Goal: Information Seeking & Learning: Find specific fact

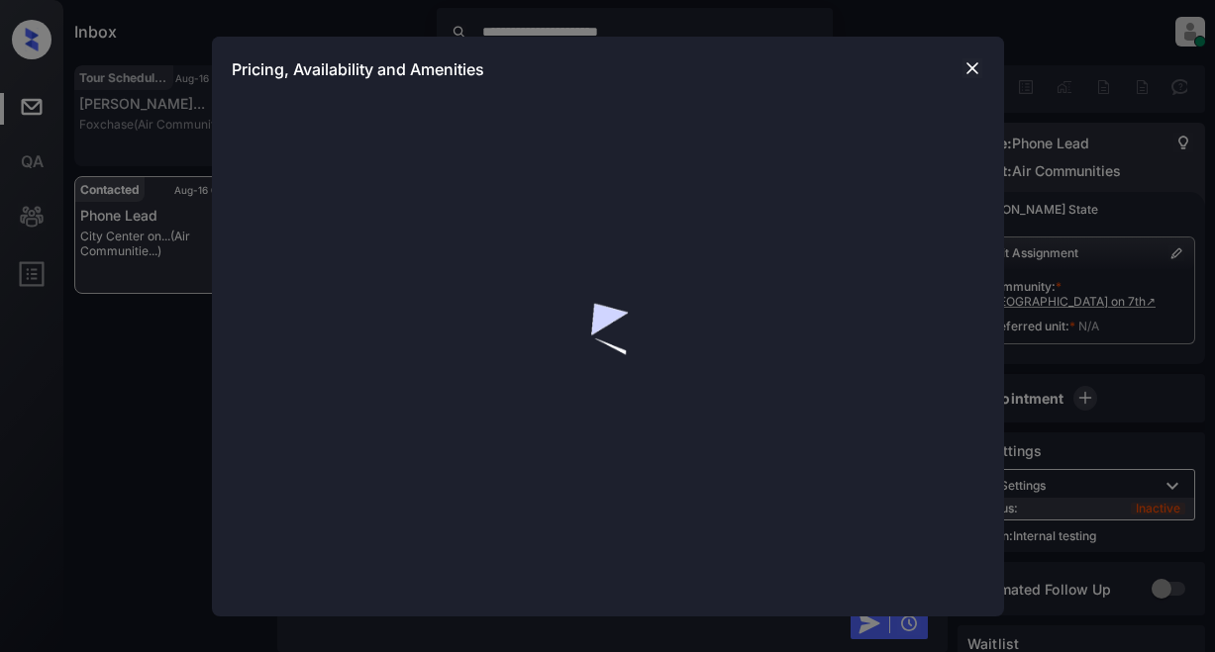
scroll to position [10, 0]
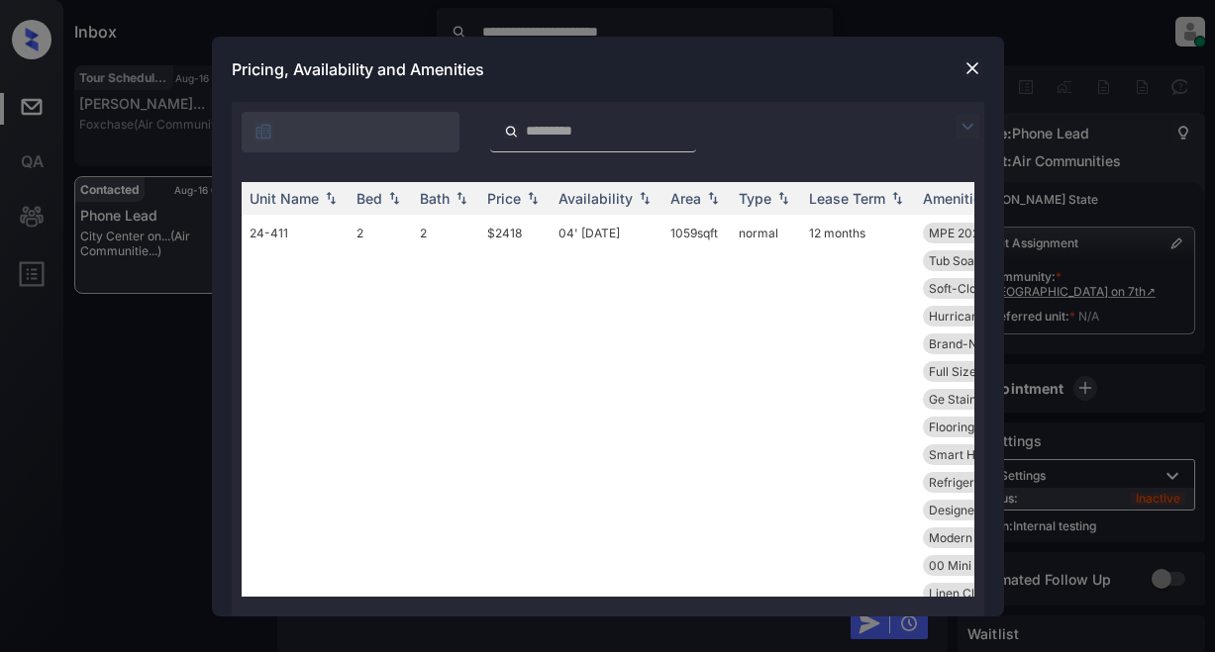
click at [966, 127] on img at bounding box center [967, 127] width 24 height 24
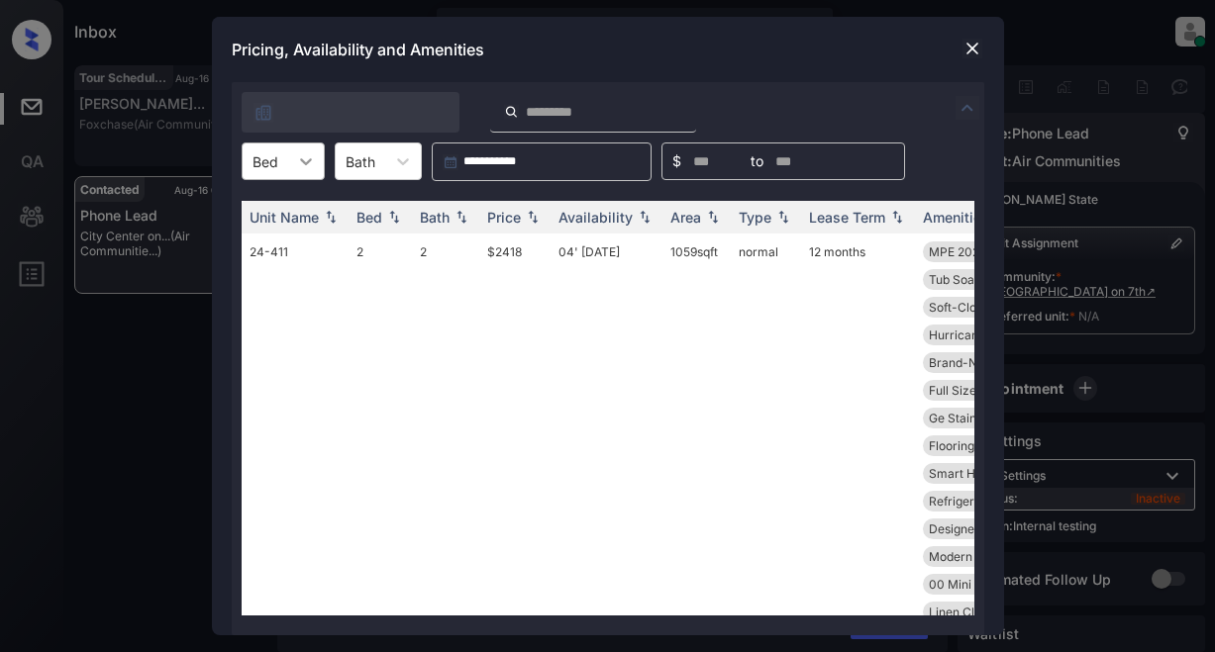
click at [316, 166] on div at bounding box center [306, 162] width 36 height 36
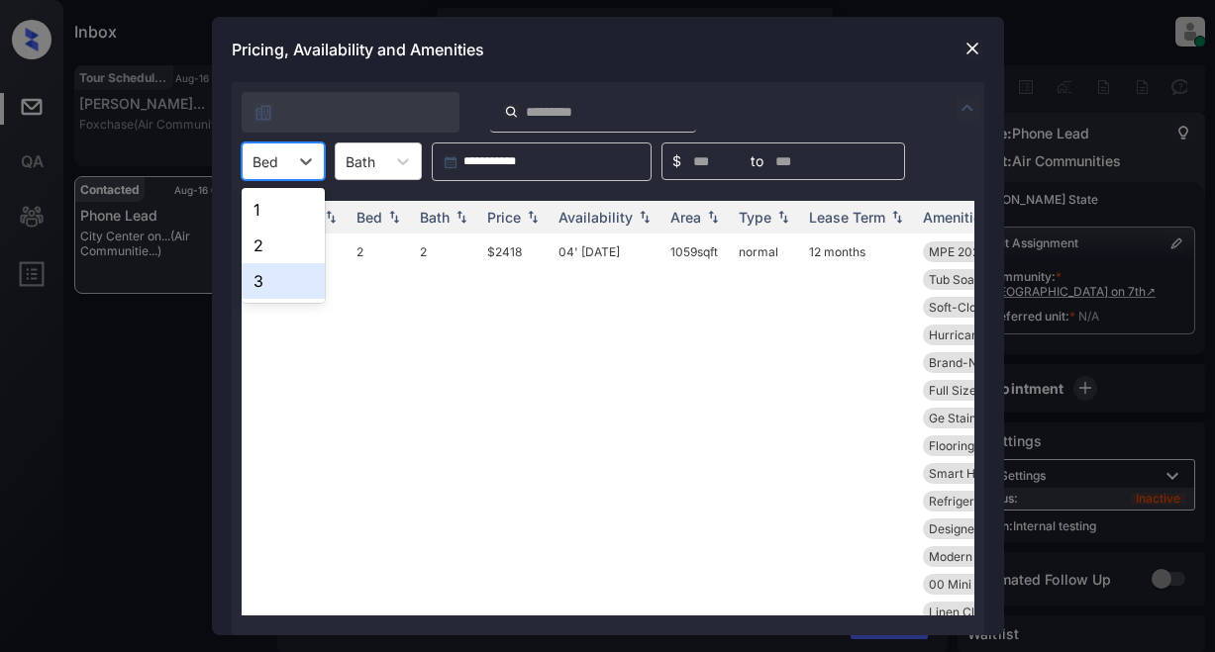
click at [281, 292] on div "3" at bounding box center [283, 281] width 83 height 36
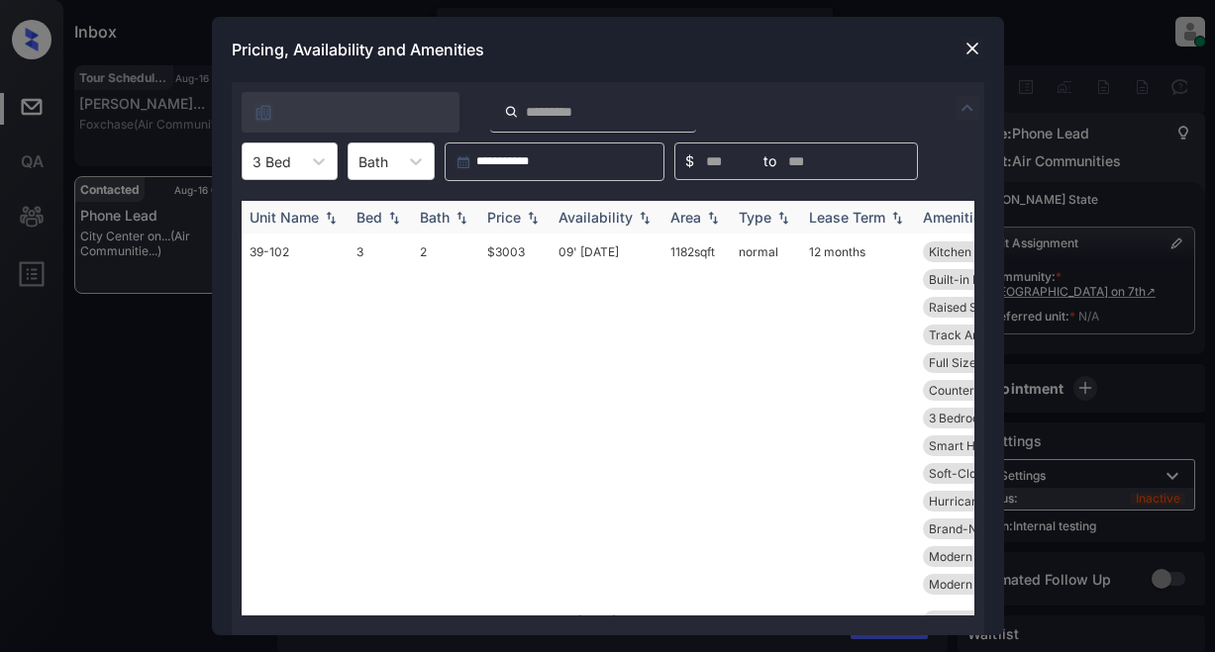
click at [514, 220] on div "Price" at bounding box center [504, 217] width 34 height 17
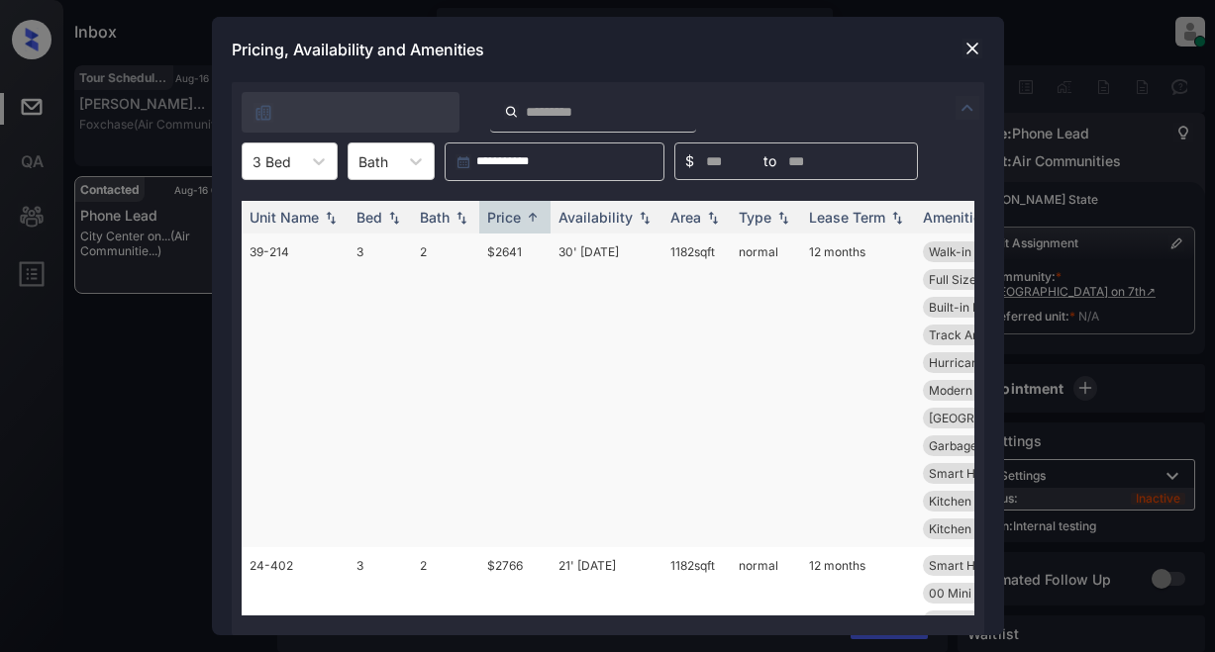
click at [505, 257] on td "$2641" at bounding box center [514, 391] width 71 height 314
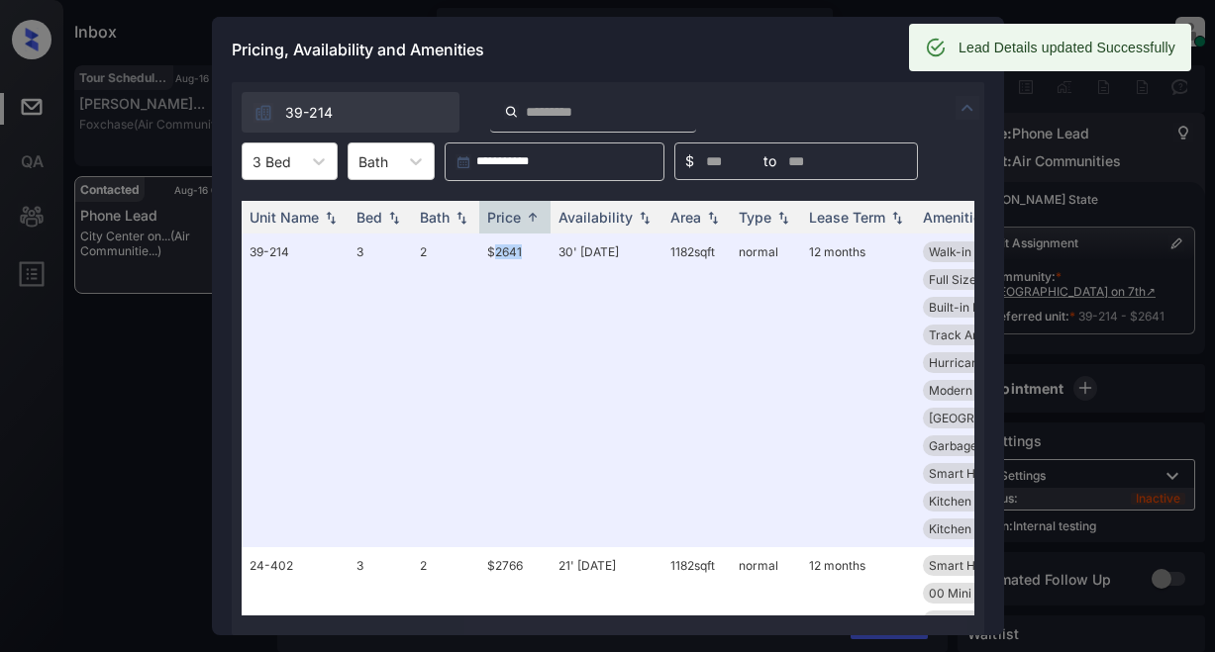
scroll to position [3228, 0]
click at [794, 50] on div "Pricing, Availability and Amenities" at bounding box center [608, 49] width 792 height 65
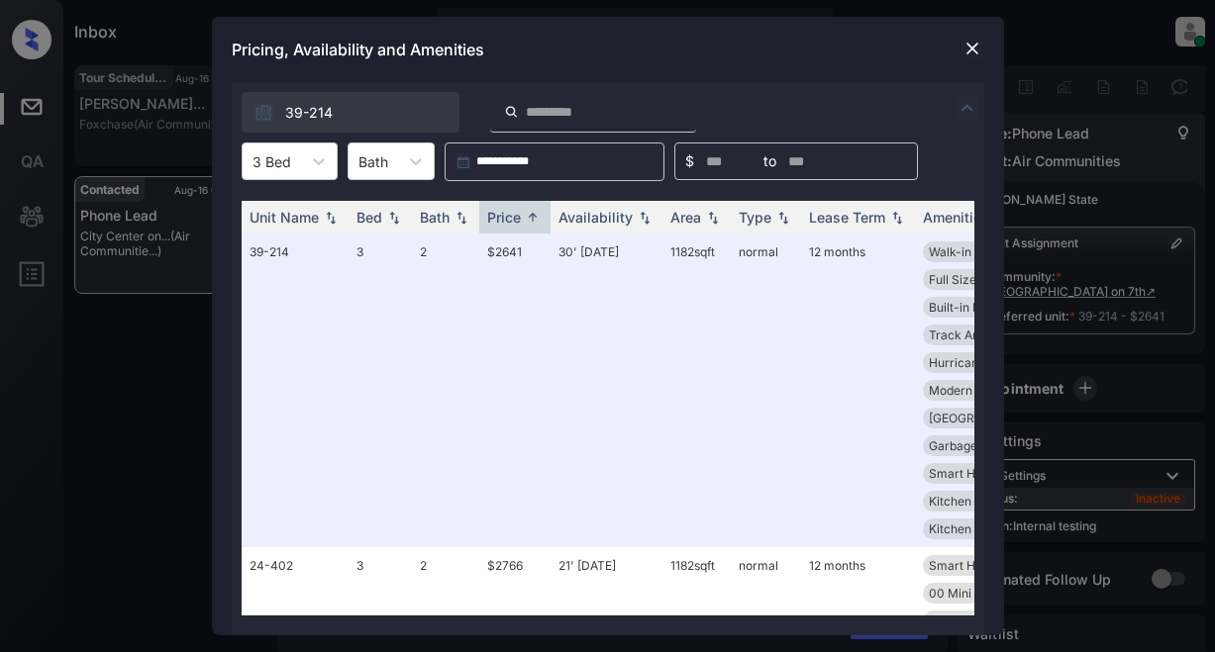
click at [965, 49] on img at bounding box center [972, 49] width 20 height 20
